Goal: Check status

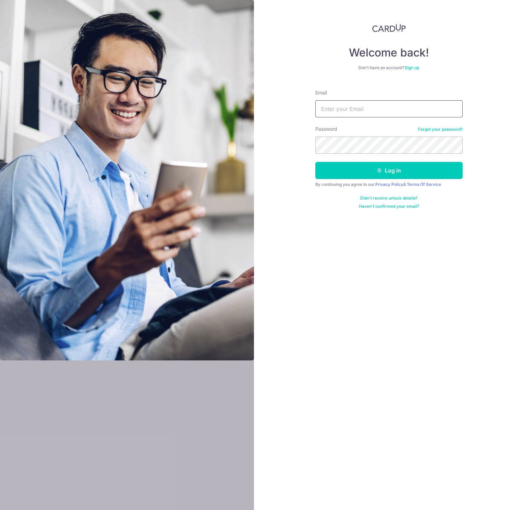
click at [369, 109] on input "Email" at bounding box center [388, 108] width 147 height 17
type input "[EMAIL_ADDRESS][DOMAIN_NAME]"
click at [417, 171] on button "Log in" at bounding box center [388, 170] width 147 height 17
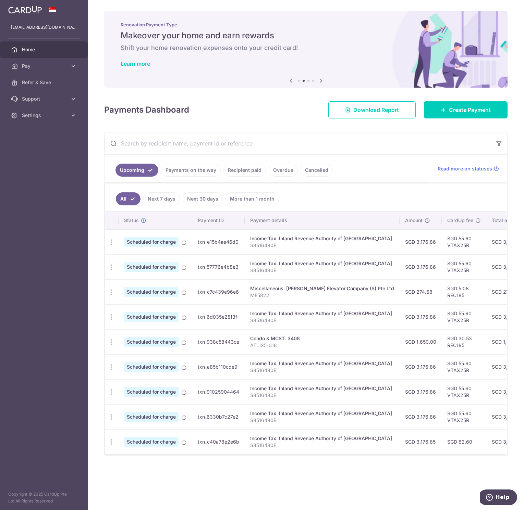
click at [196, 170] on link "Payments on the way" at bounding box center [191, 170] width 60 height 13
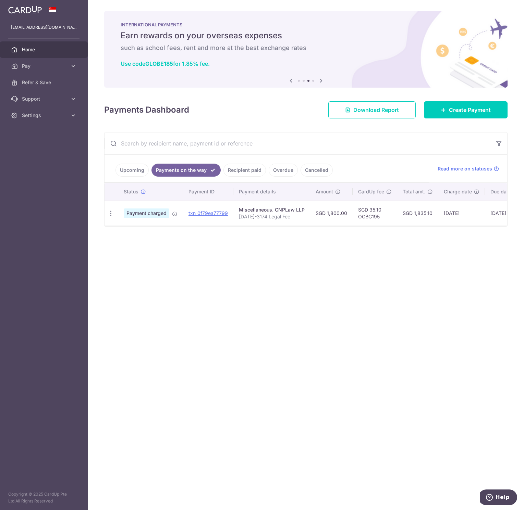
scroll to position [0, 65]
